Goal: Task Accomplishment & Management: Complete application form

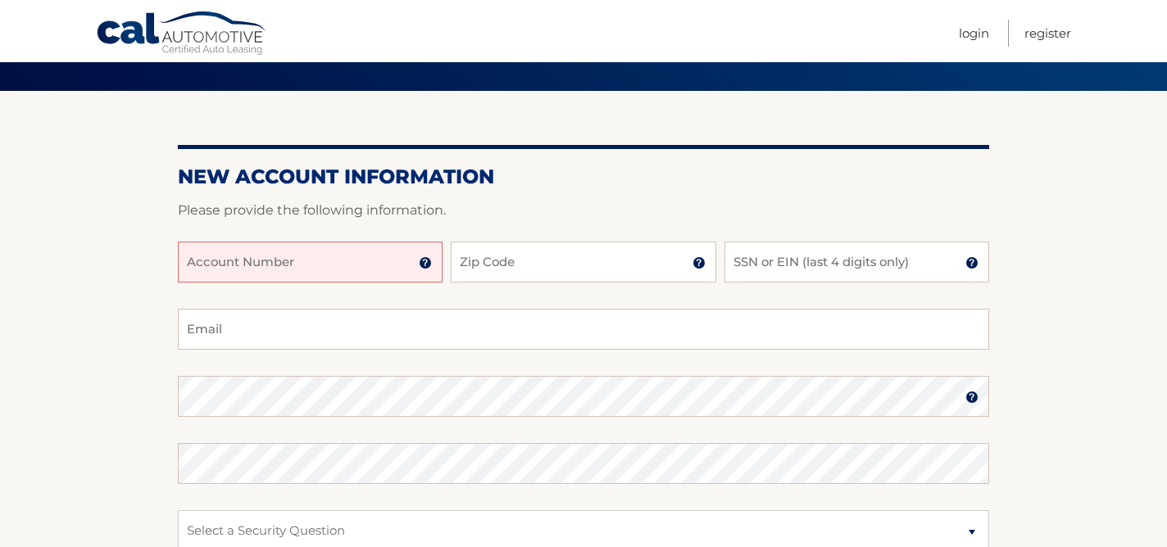
scroll to position [146, 0]
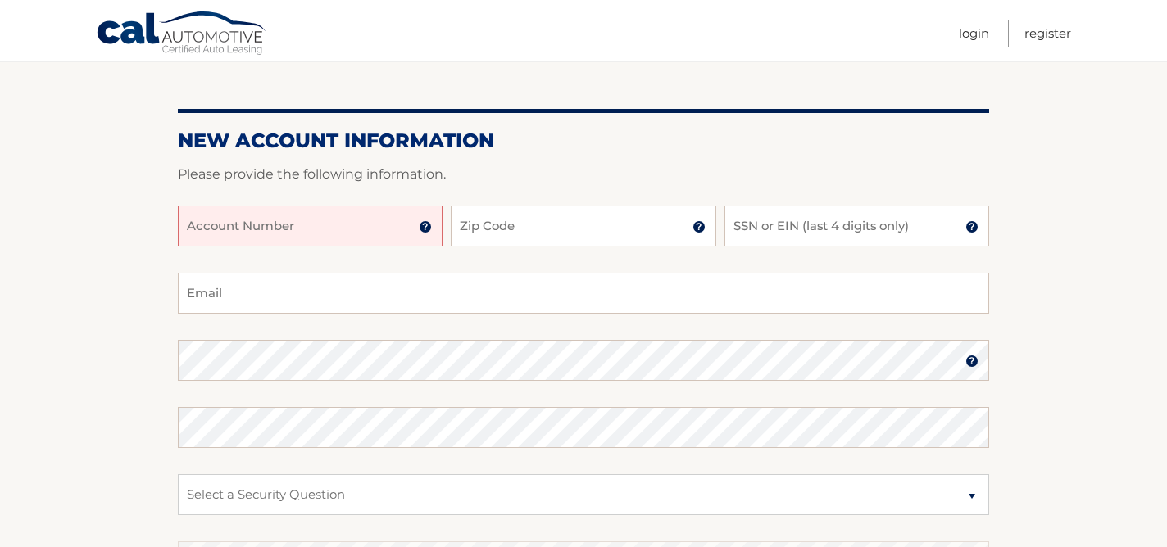
click at [251, 232] on input "Account Number" at bounding box center [310, 226] width 265 height 41
click at [772, 230] on input "SSN or EIN (last 4 digits only)" at bounding box center [856, 226] width 265 height 41
type input "9155"
click at [565, 231] on input "Zip Code" at bounding box center [583, 226] width 265 height 41
type input "15241"
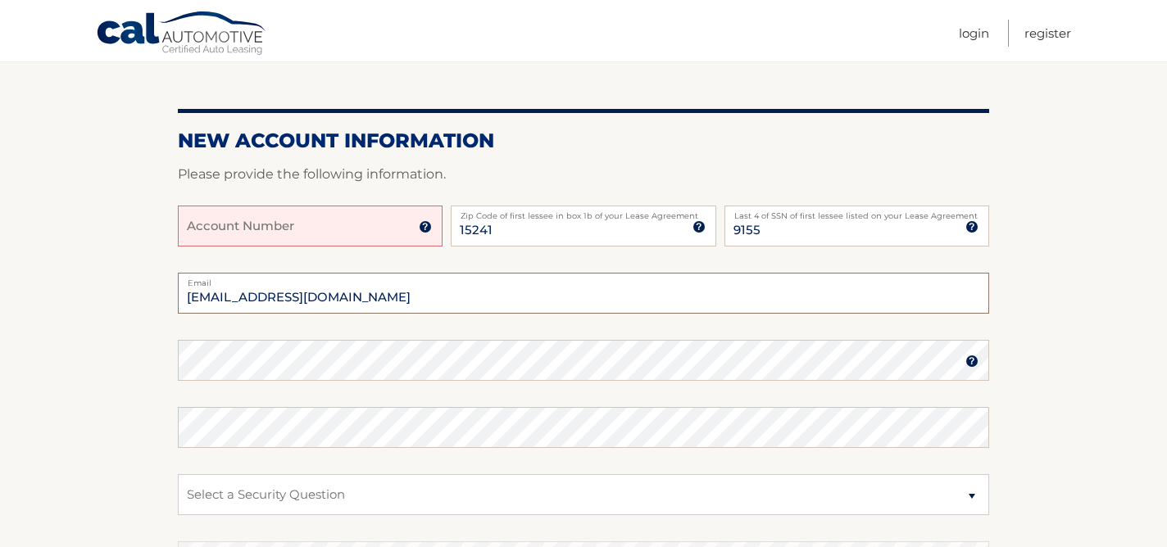
click at [200, 298] on input "bkwilson777@gmail.com" at bounding box center [583, 293] width 811 height 41
type input "[EMAIL_ADDRESS][DOMAIN_NAME]"
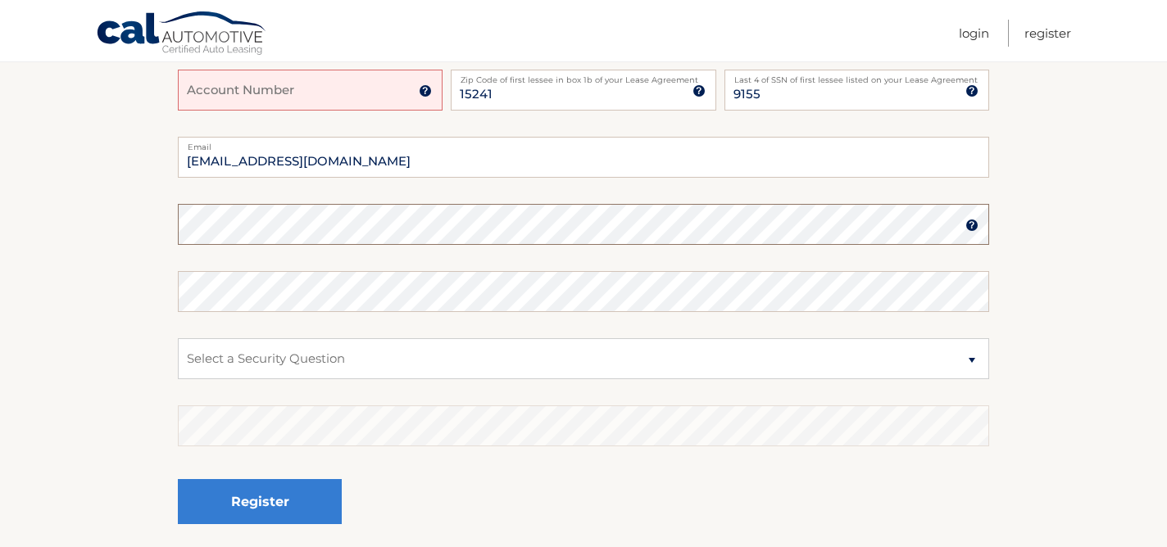
scroll to position [286, 0]
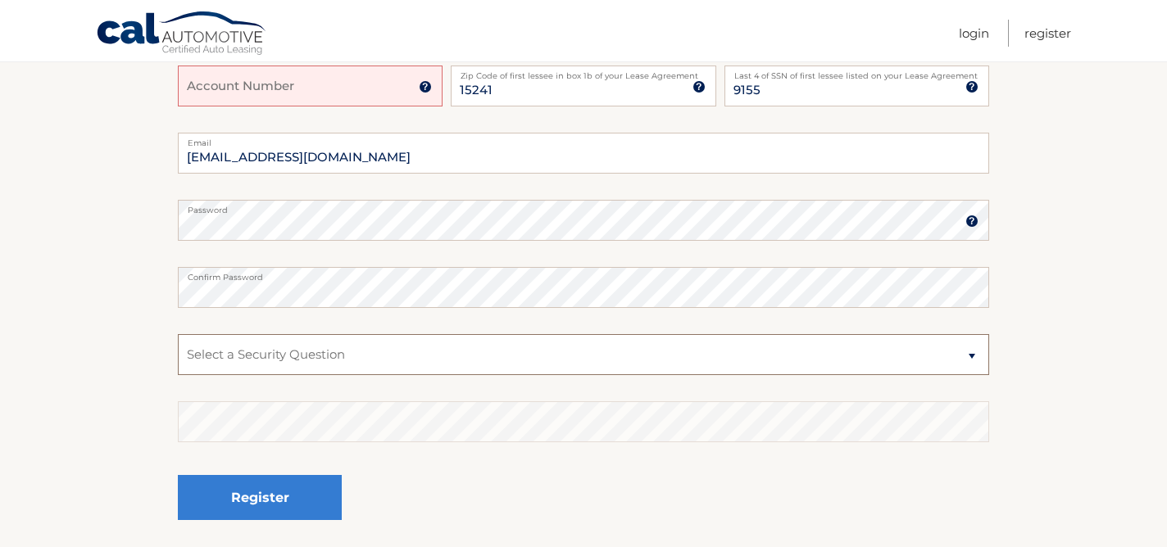
click at [321, 352] on select "Select a Security Question What was the name of your elementary school? What is…" at bounding box center [583, 354] width 811 height 41
select select "2"
click at [178, 334] on select "Select a Security Question What was the name of your elementary school? What is…" at bounding box center [583, 354] width 811 height 41
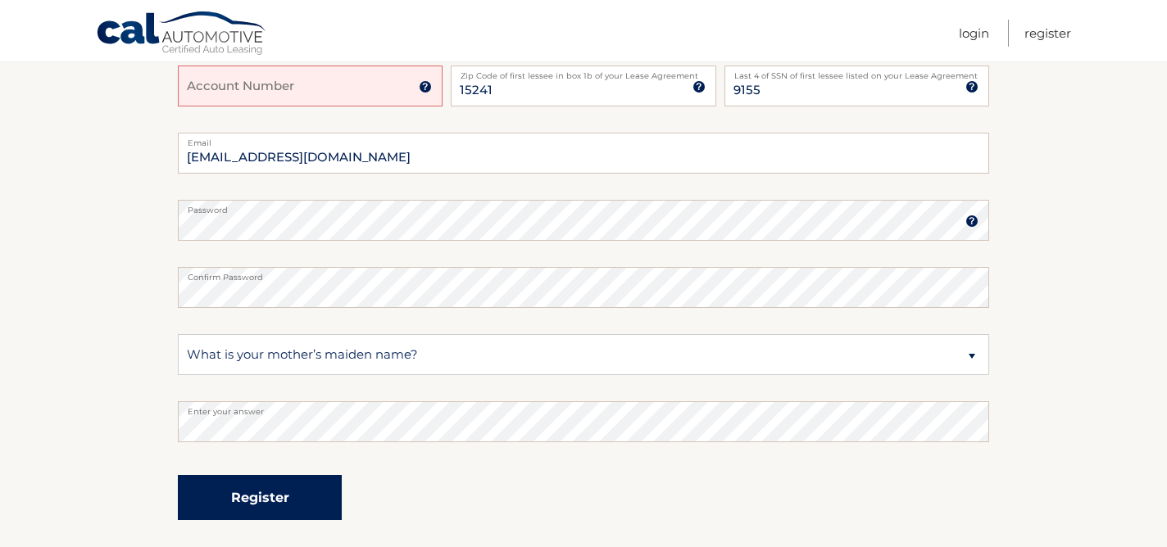
click at [265, 503] on button "Register" at bounding box center [260, 497] width 164 height 45
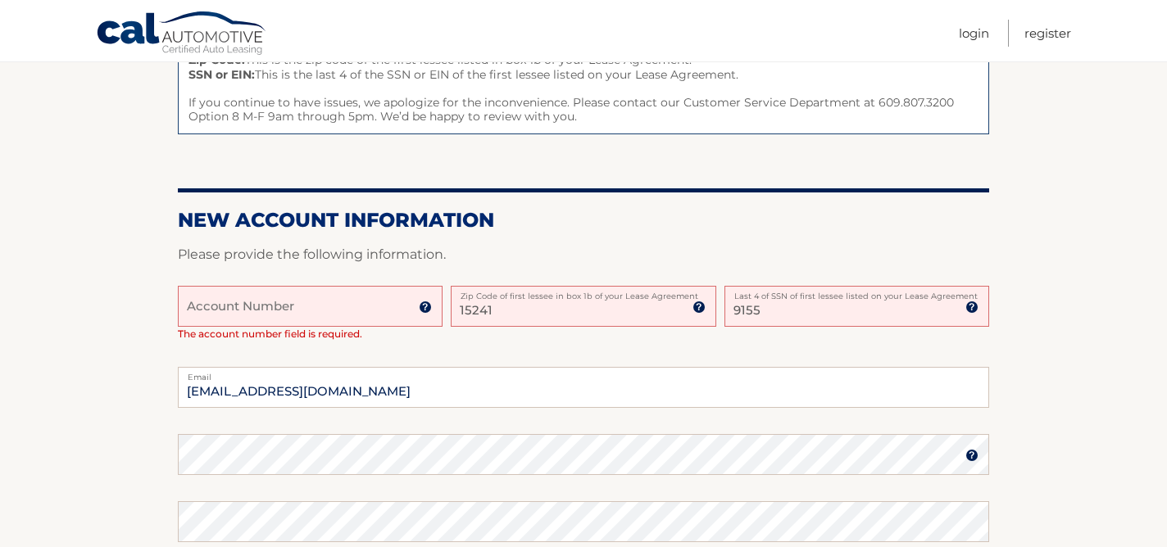
scroll to position [267, 0]
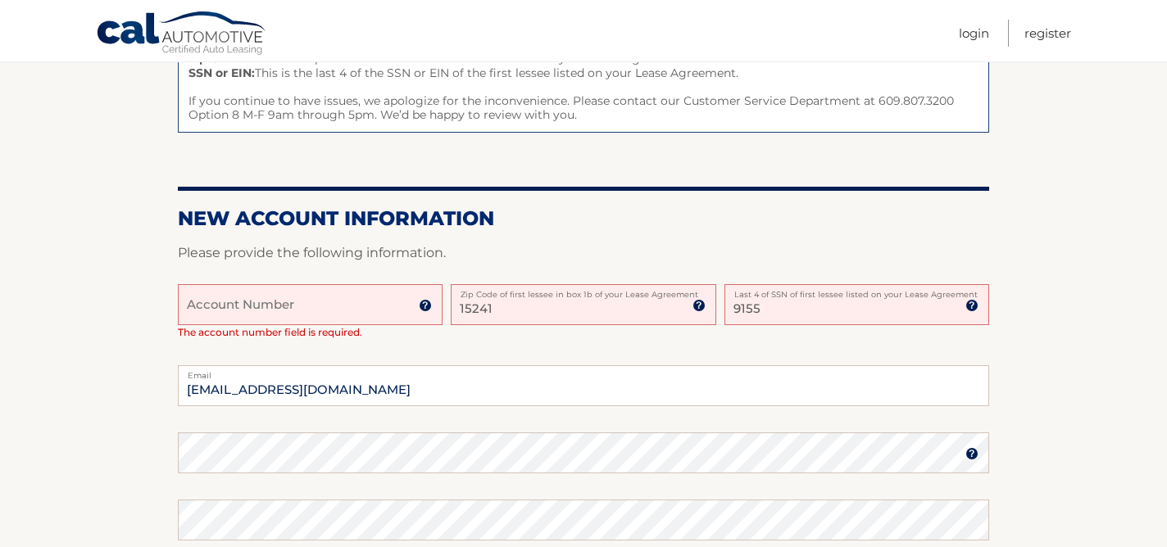
click at [321, 305] on input "Account Number" at bounding box center [310, 304] width 265 height 41
click at [431, 303] on img at bounding box center [425, 305] width 13 height 13
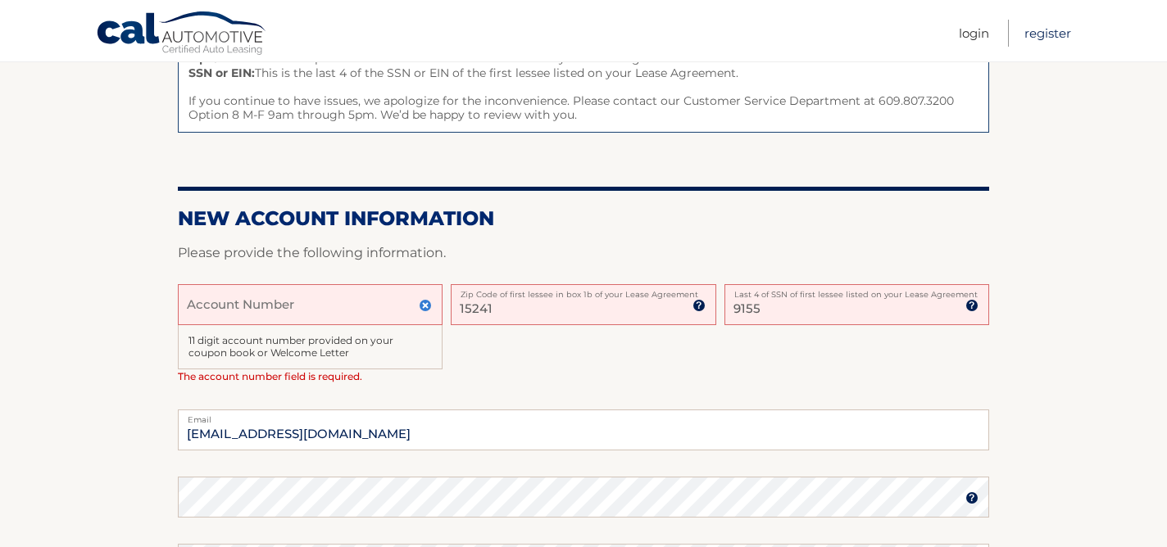
click at [1031, 39] on link "Register" at bounding box center [1047, 33] width 47 height 27
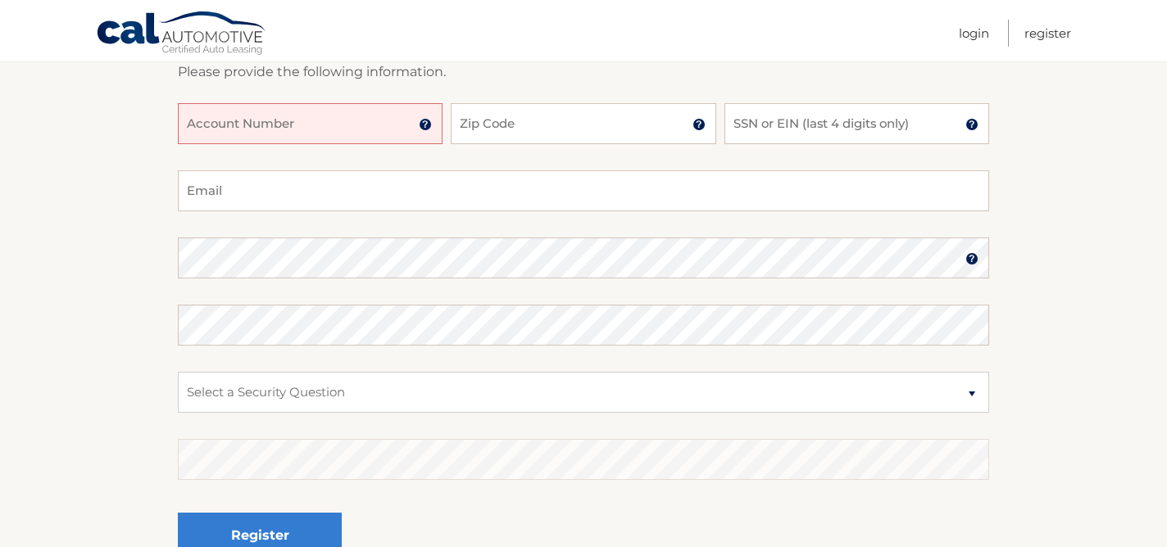
scroll to position [250, 0]
click at [349, 130] on input "Account Number" at bounding box center [310, 122] width 265 height 41
